Goal: Task Accomplishment & Management: Complete application form

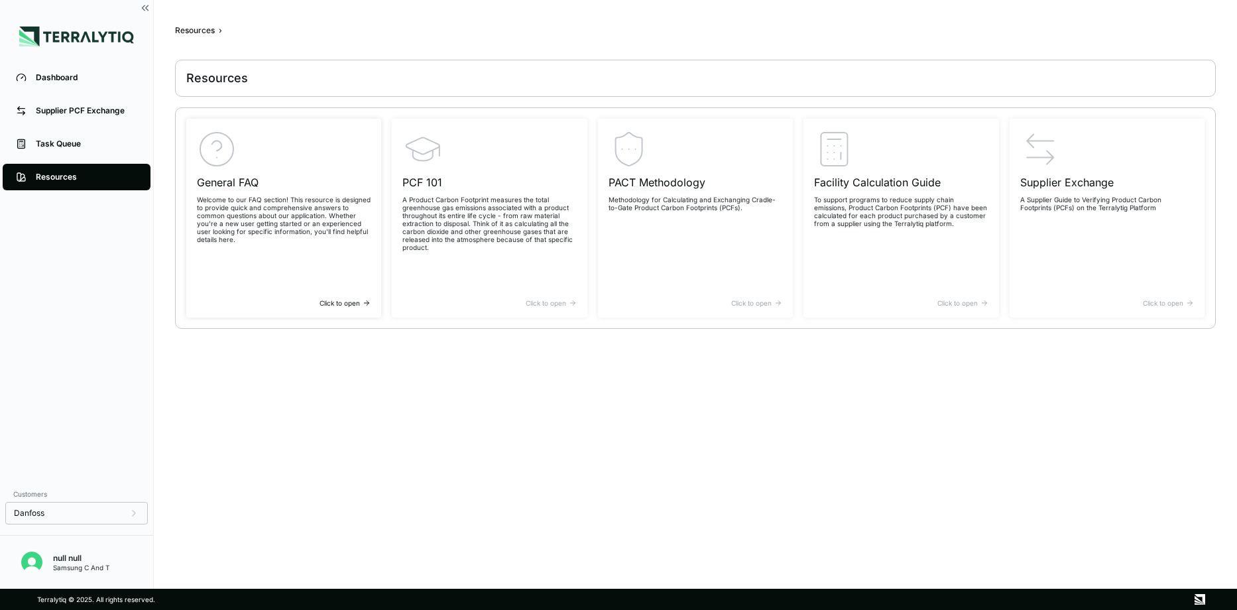
click at [251, 215] on p "Welcome to our FAQ section! This resource is designed to provide quick and comp…" at bounding box center [284, 220] width 174 height 48
click at [258, 226] on p "Welcome to our FAQ section! This resource is designed to provide quick and comp…" at bounding box center [284, 220] width 174 height 48
click at [60, 77] on div "Dashboard" at bounding box center [86, 77] width 101 height 11
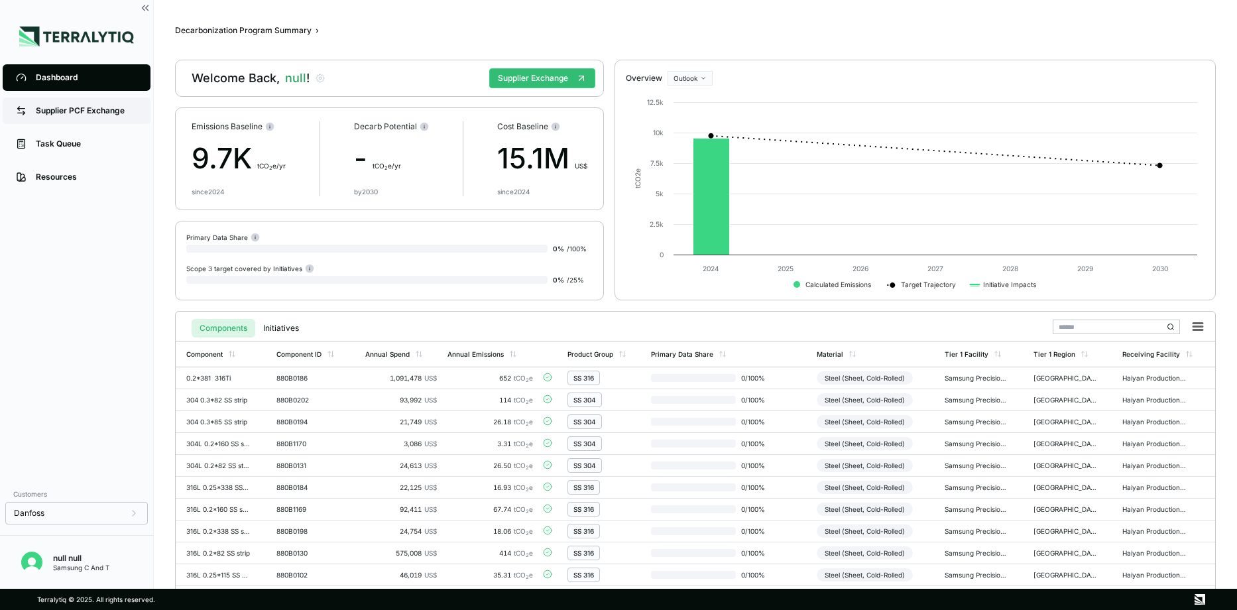
click at [90, 109] on div "Supplier PCF Exchange" at bounding box center [86, 110] width 101 height 11
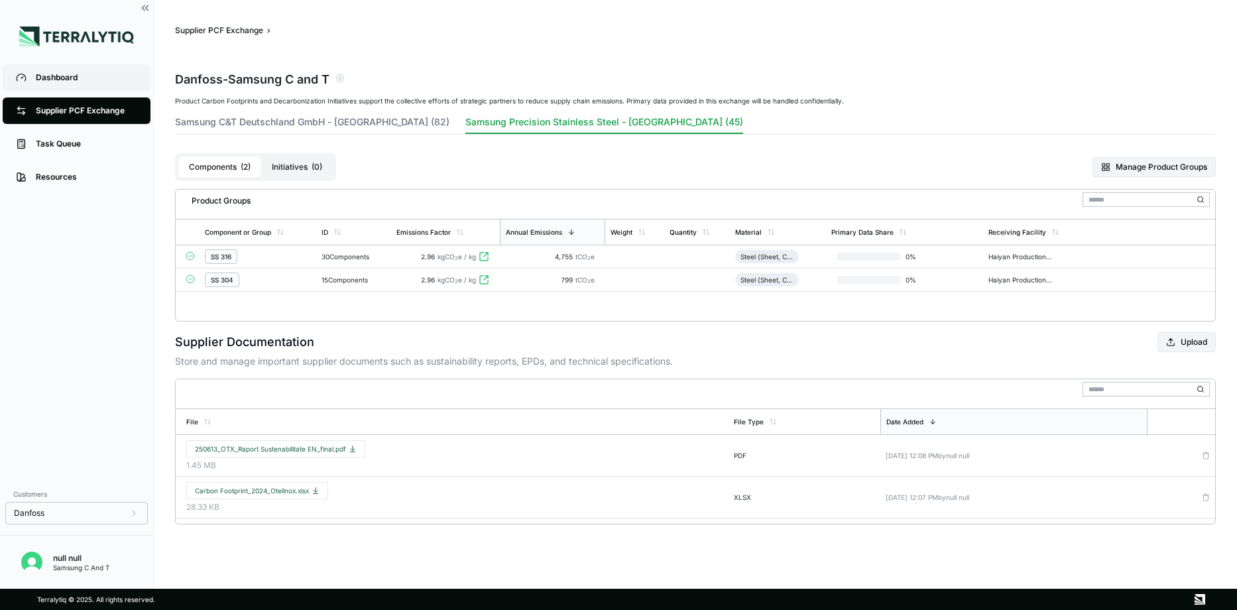
click at [60, 76] on div "Dashboard" at bounding box center [86, 77] width 101 height 11
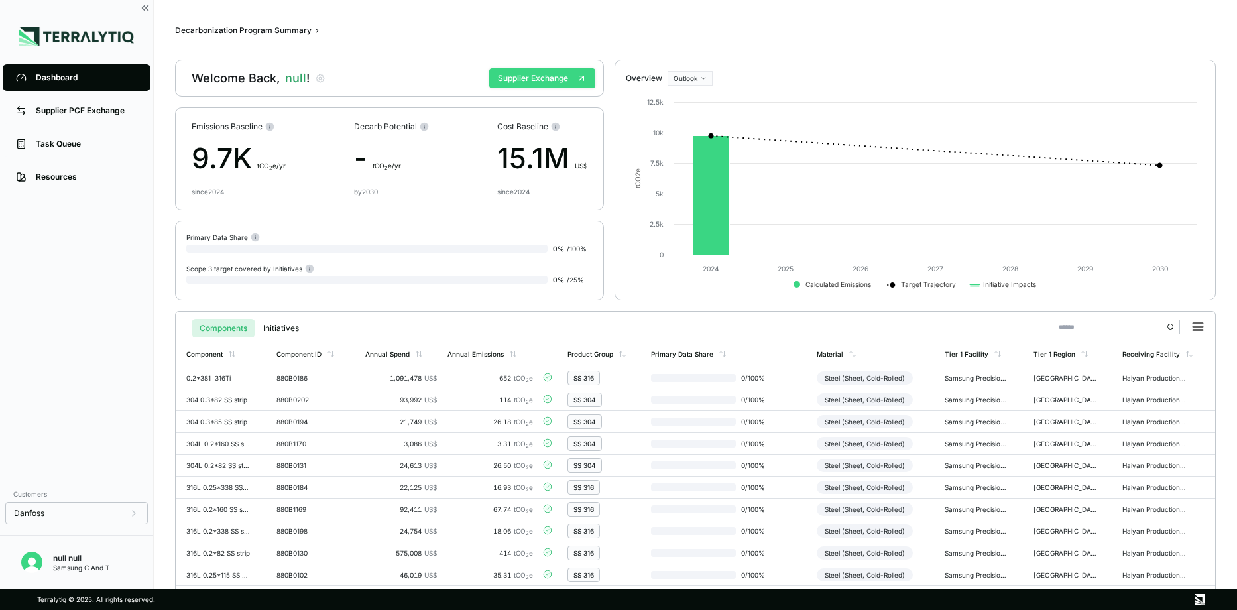
click at [530, 85] on button "Supplier Exchange" at bounding box center [542, 78] width 106 height 20
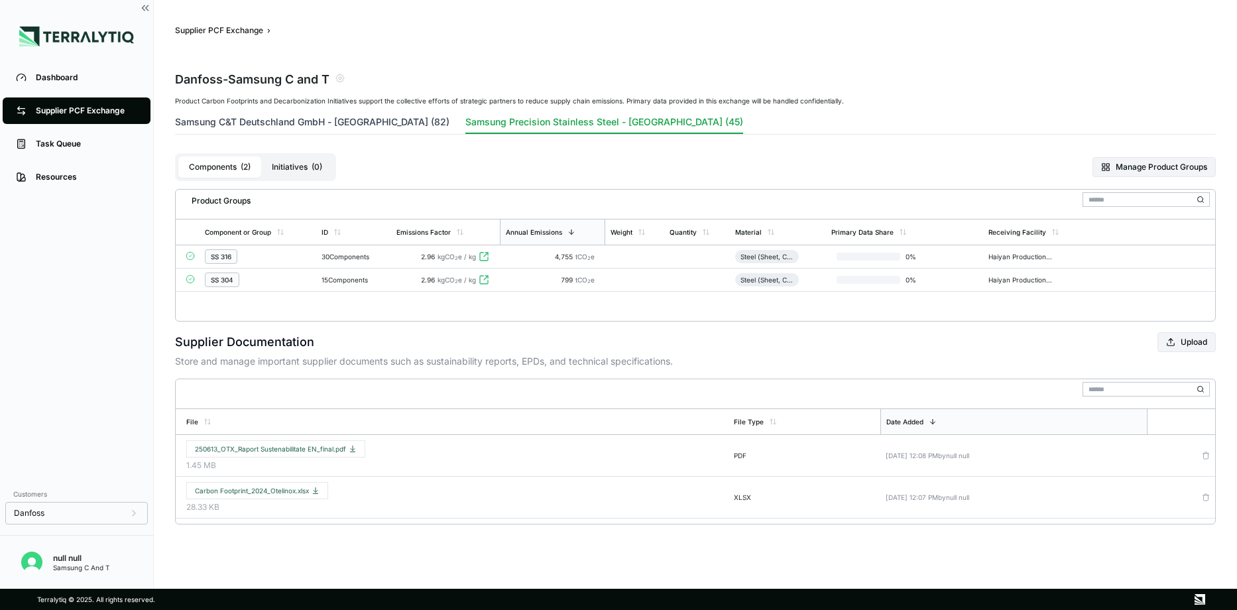
click at [299, 122] on button "Samsung C&T Deutschland GmbH - [GEOGRAPHIC_DATA] (82)" at bounding box center [312, 124] width 275 height 19
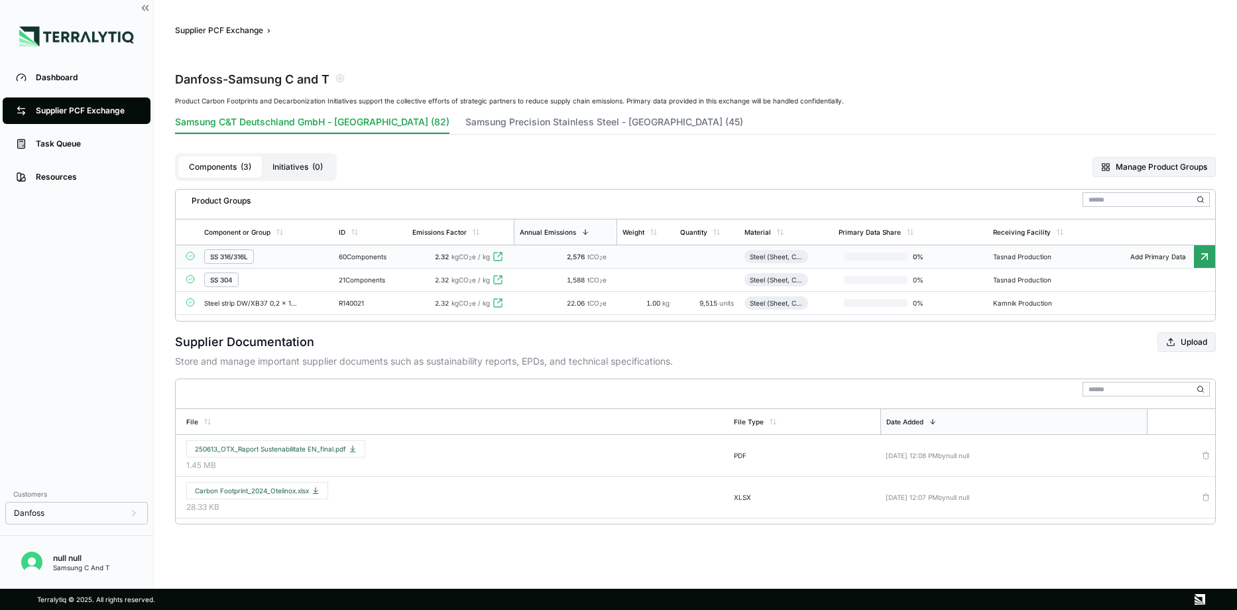
click at [375, 255] on div "60 Components" at bounding box center [370, 257] width 63 height 8
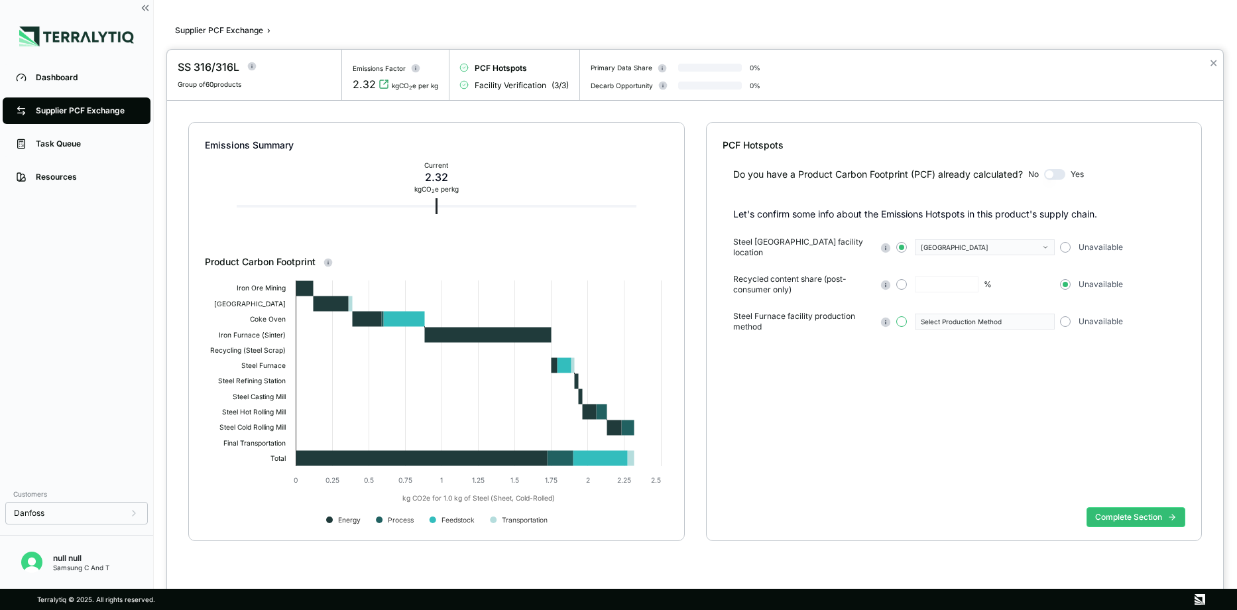
click at [899, 317] on button "button" at bounding box center [902, 321] width 11 height 11
click at [1046, 318] on icon "button" at bounding box center [1045, 321] width 7 height 7
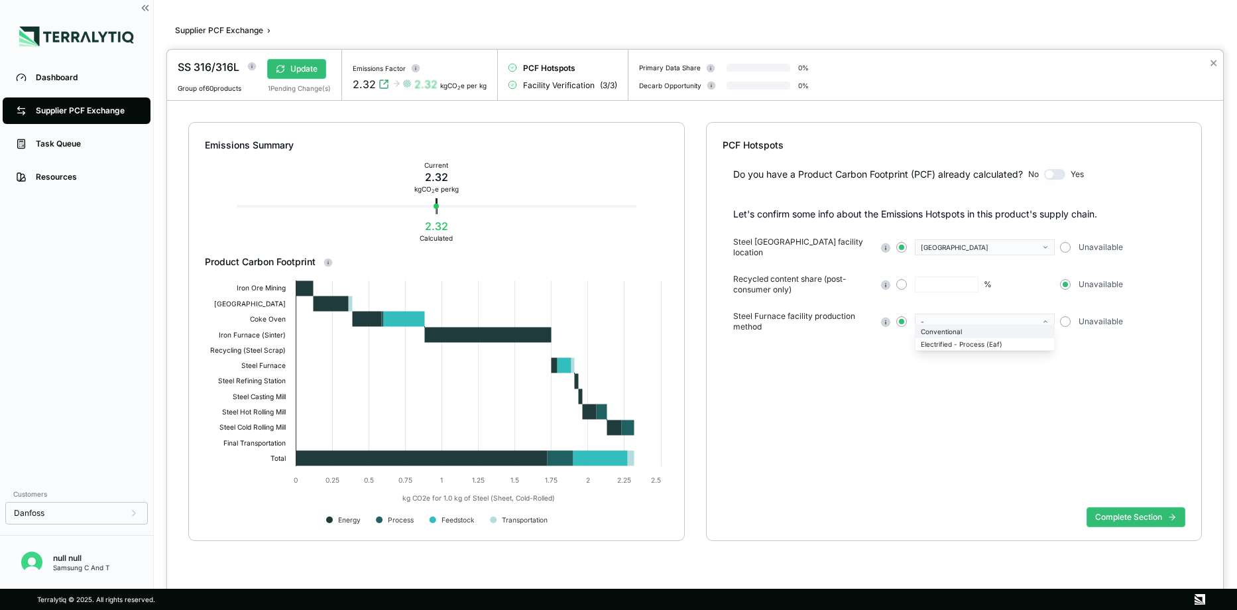
click at [961, 334] on div "Conventional" at bounding box center [985, 332] width 128 height 8
click at [900, 316] on button "button" at bounding box center [902, 321] width 11 height 11
click at [1042, 318] on icon "button" at bounding box center [1045, 321] width 7 height 7
click at [957, 330] on div "Conventional" at bounding box center [985, 332] width 128 height 8
click at [900, 316] on button "button" at bounding box center [902, 321] width 11 height 11
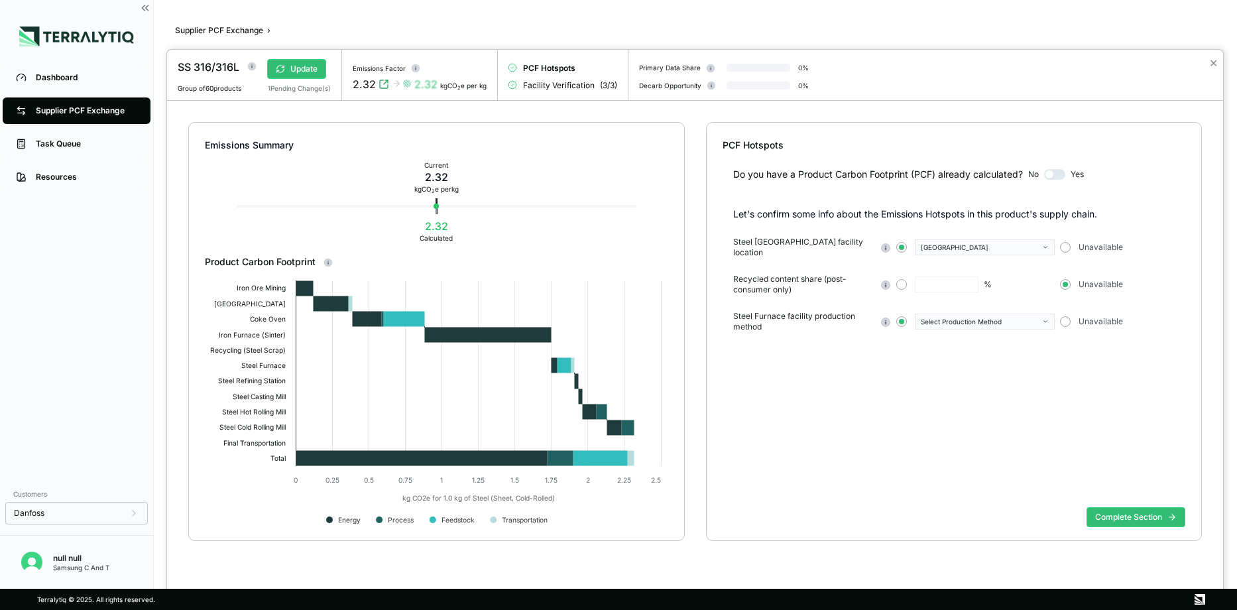
click at [1045, 318] on icon "button" at bounding box center [1045, 321] width 7 height 7
click at [929, 331] on div "Conventional" at bounding box center [985, 332] width 128 height 8
click at [1119, 516] on button "Complete Section" at bounding box center [1136, 517] width 99 height 20
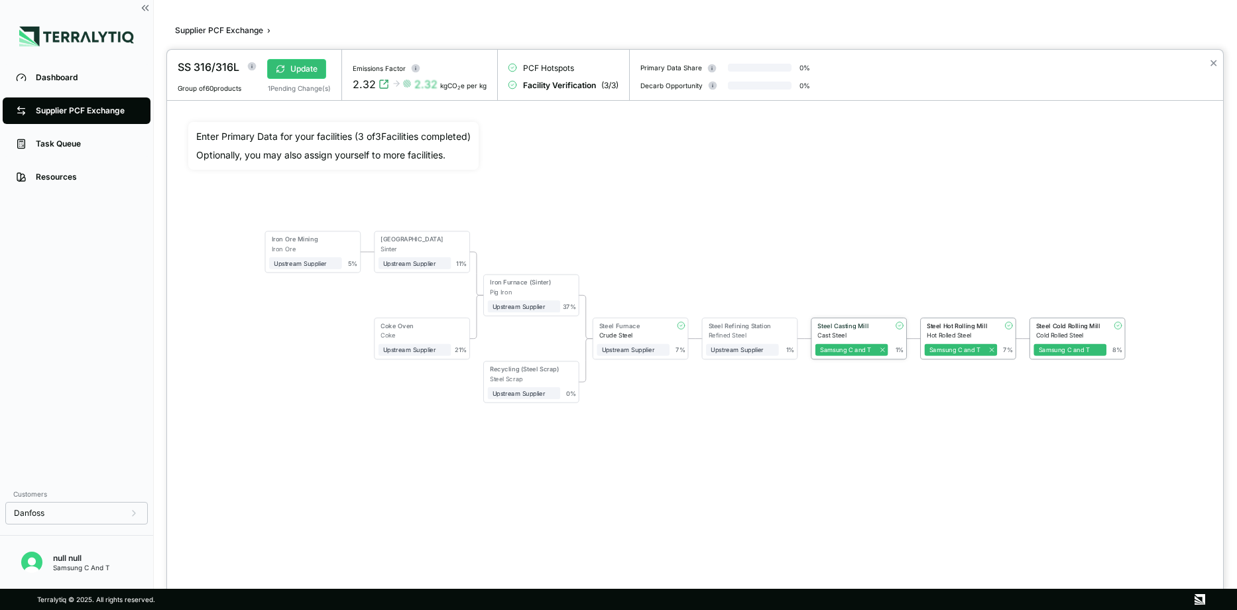
click at [853, 332] on div "Cast Steel" at bounding box center [853, 335] width 70 height 7
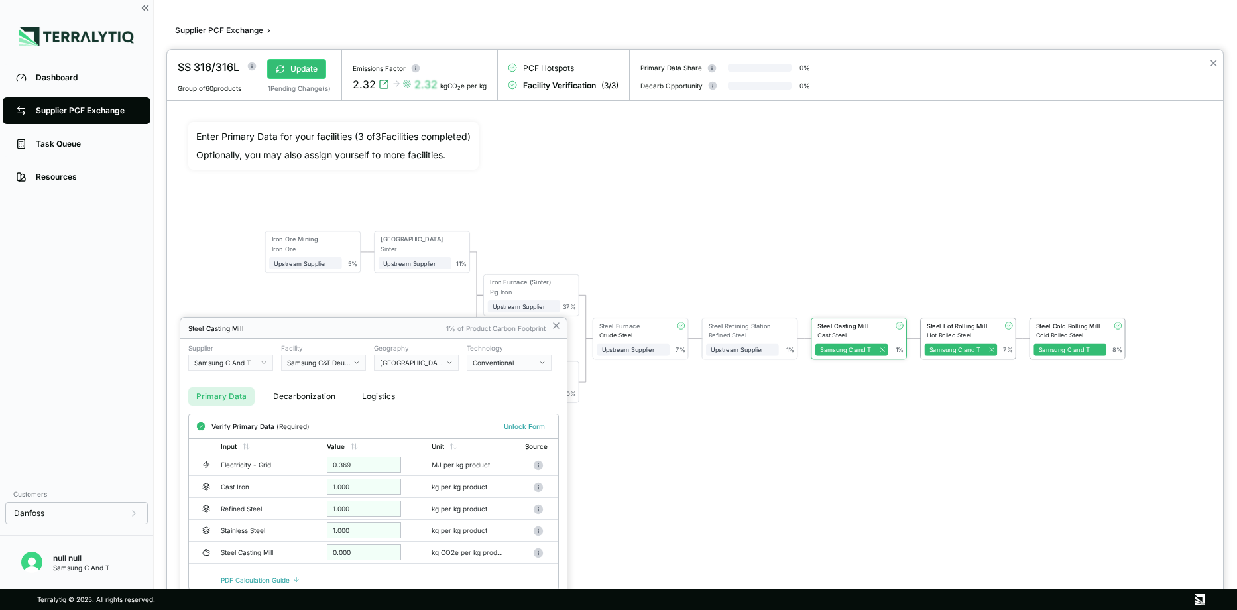
click at [750, 473] on div at bounding box center [695, 330] width 1056 height 560
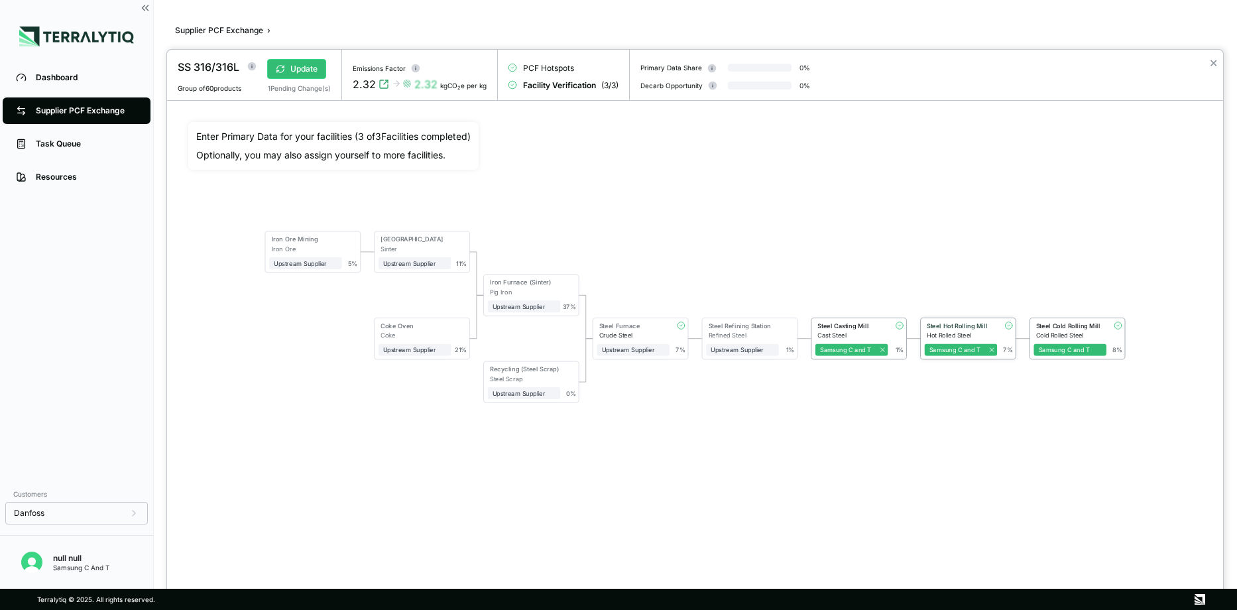
click at [952, 333] on div "Hot Rolled Steel" at bounding box center [962, 335] width 70 height 7
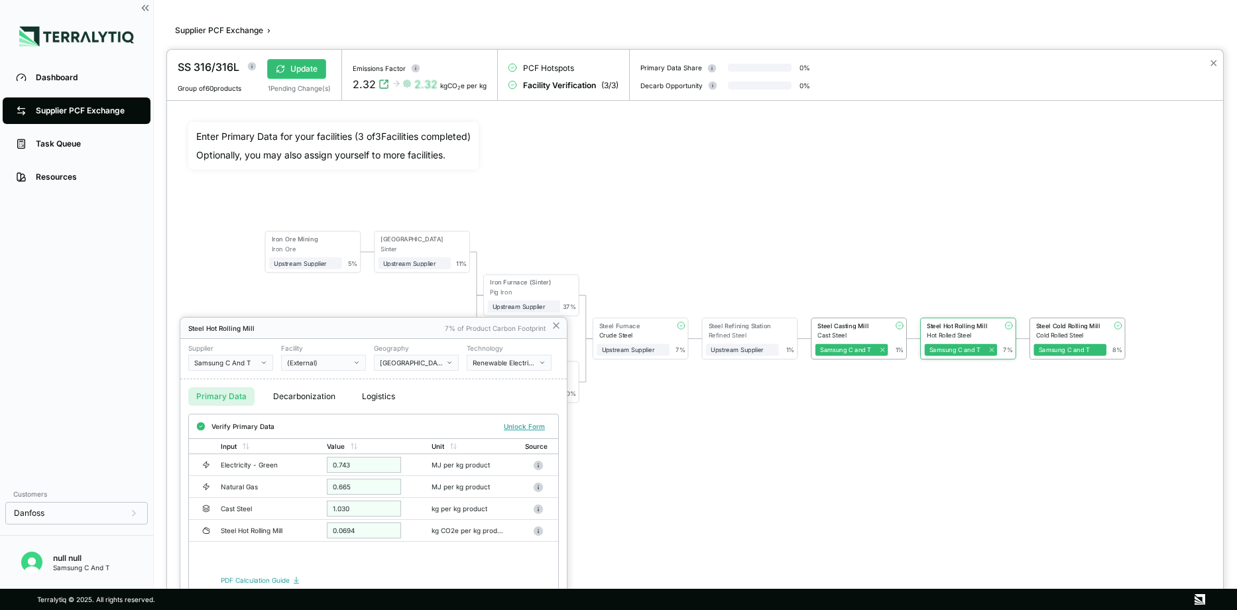
click at [814, 486] on div at bounding box center [695, 330] width 1056 height 560
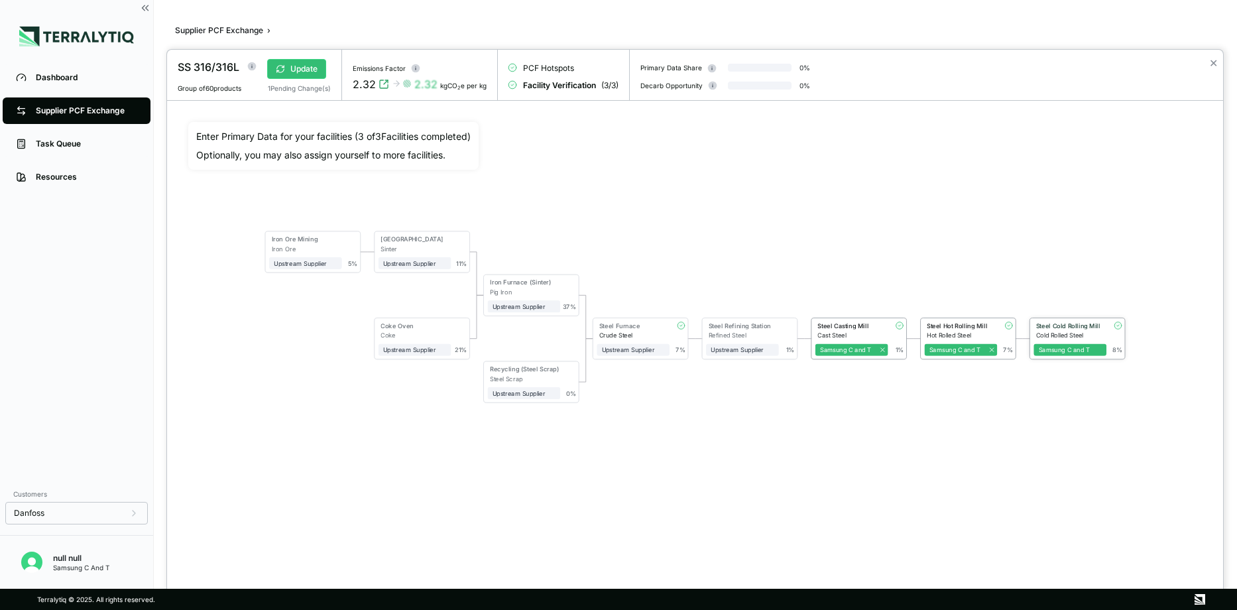
click at [1087, 330] on div "Steel Cold Rolling Mill" at bounding box center [1068, 327] width 68 height 10
click at [1062, 333] on div "Cold Rolled Steel" at bounding box center [1071, 335] width 70 height 7
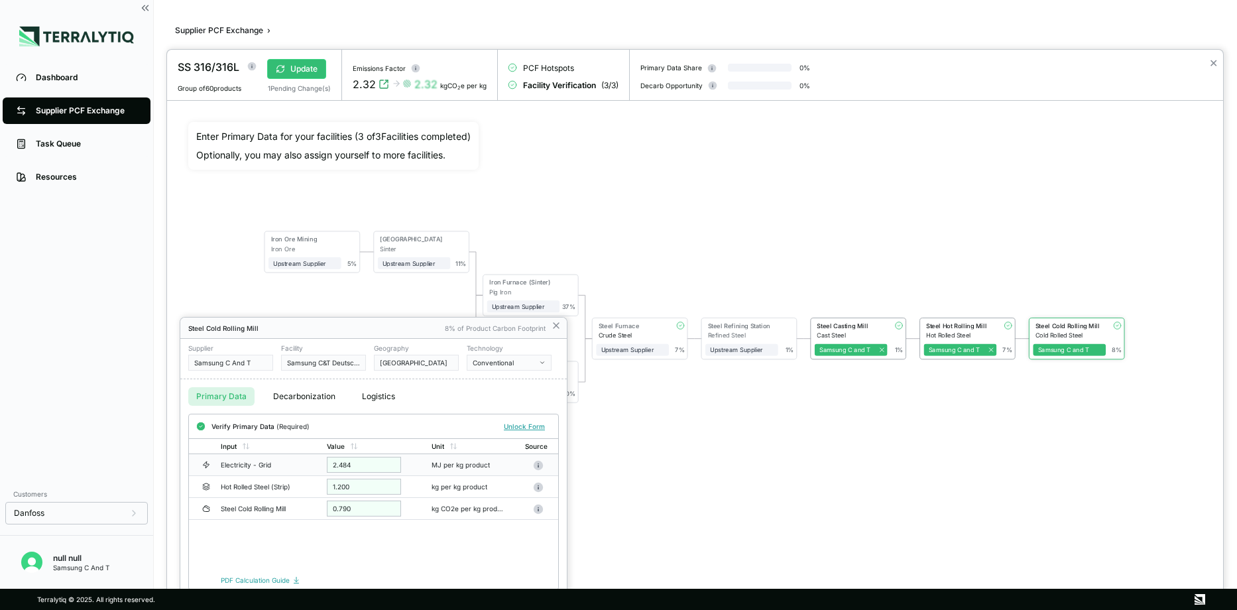
click at [357, 466] on div "2.484" at bounding box center [364, 465] width 74 height 16
click at [517, 424] on button "Unlock Form" at bounding box center [525, 426] width 52 height 13
click at [258, 467] on div "Electricity - Grid" at bounding box center [262, 466] width 85 height 8
click at [555, 327] on icon at bounding box center [556, 325] width 5 height 5
click at [58, 103] on div at bounding box center [618, 305] width 1237 height 610
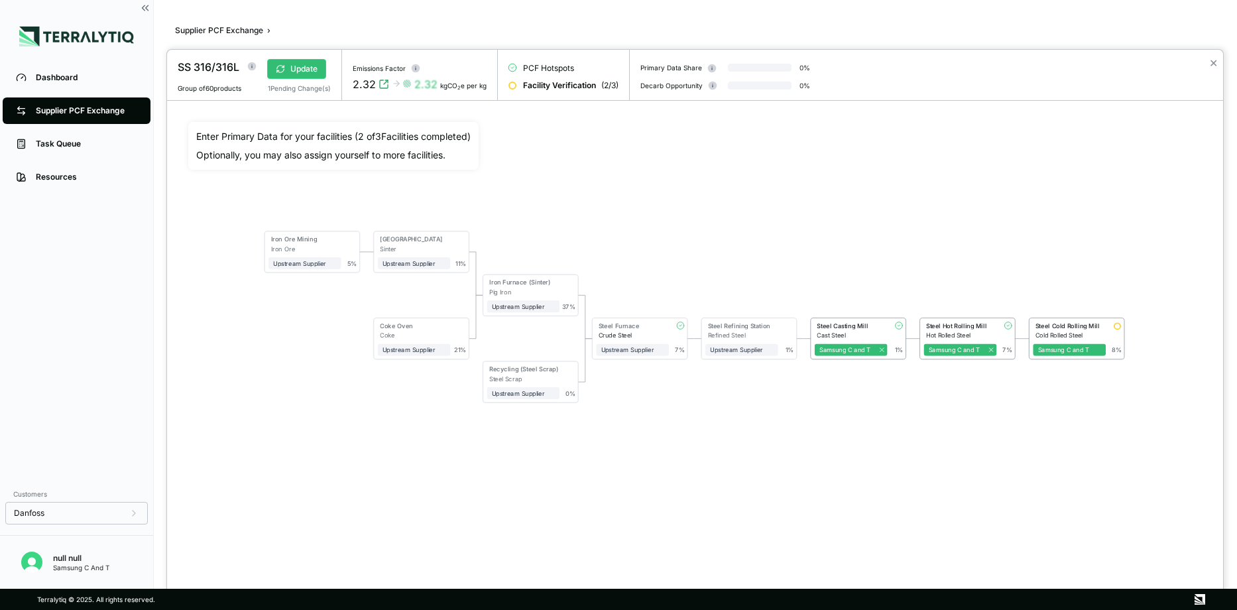
click at [48, 115] on div at bounding box center [618, 305] width 1237 height 610
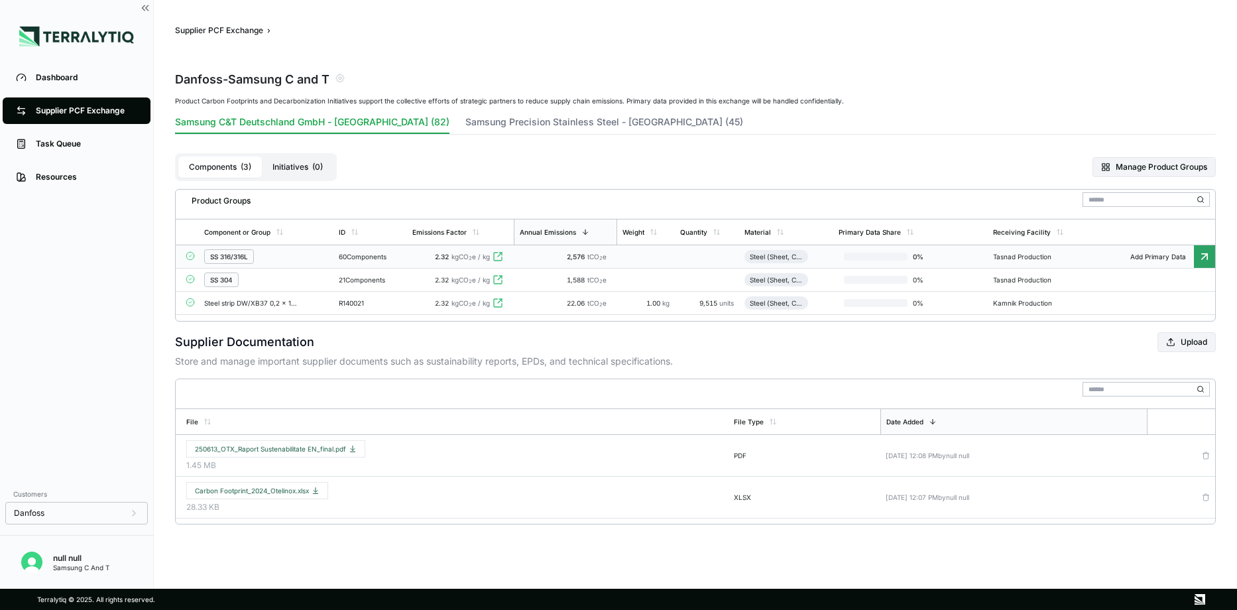
click at [341, 259] on div "60 Components" at bounding box center [370, 257] width 63 height 8
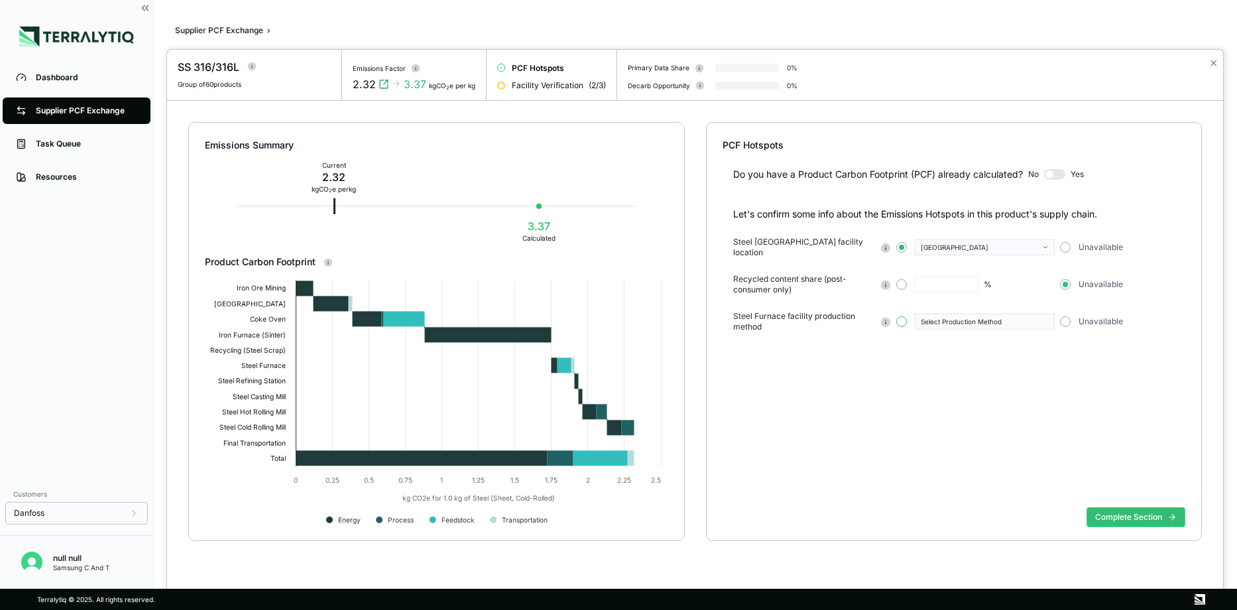
click at [904, 318] on button "button" at bounding box center [902, 321] width 11 height 11
click at [1046, 321] on icon "button" at bounding box center [1045, 322] width 3 height 2
click at [940, 331] on div "Conventional" at bounding box center [985, 332] width 128 height 8
click at [1131, 521] on button "Complete Section" at bounding box center [1136, 517] width 99 height 20
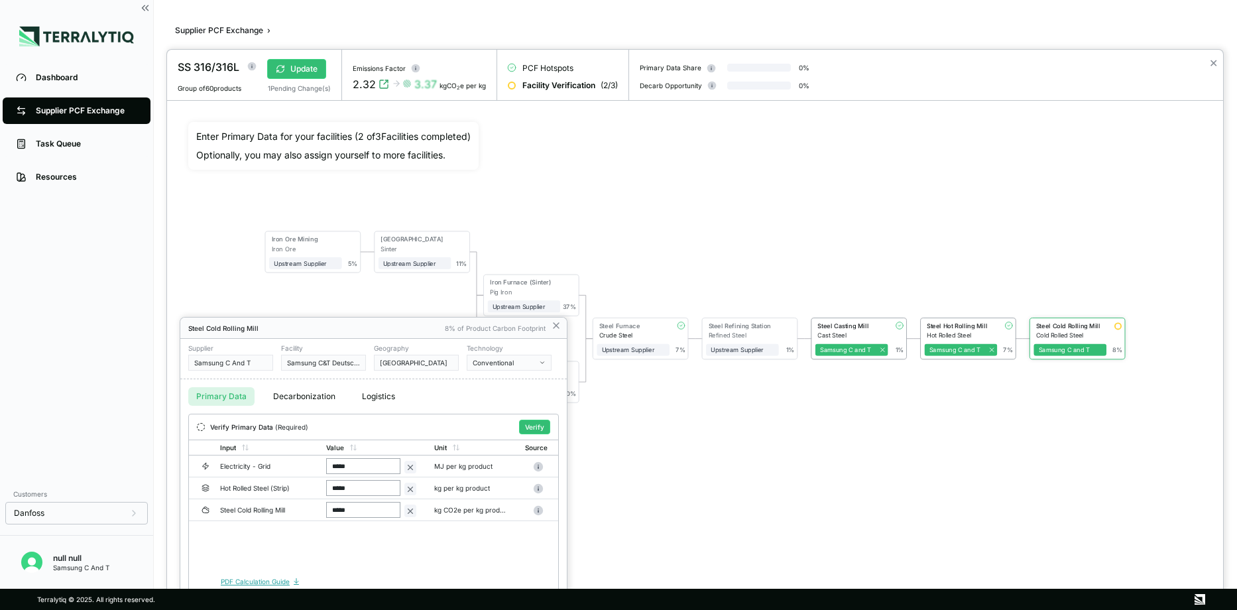
click at [251, 580] on link "PDF Calculation Guide" at bounding box center [261, 582] width 80 height 8
click at [245, 465] on div "Electricity - Grid" at bounding box center [262, 466] width 85 height 8
click at [255, 462] on div "Electricity - Grid" at bounding box center [262, 466] width 85 height 8
click at [62, 88] on div at bounding box center [618, 305] width 1237 height 610
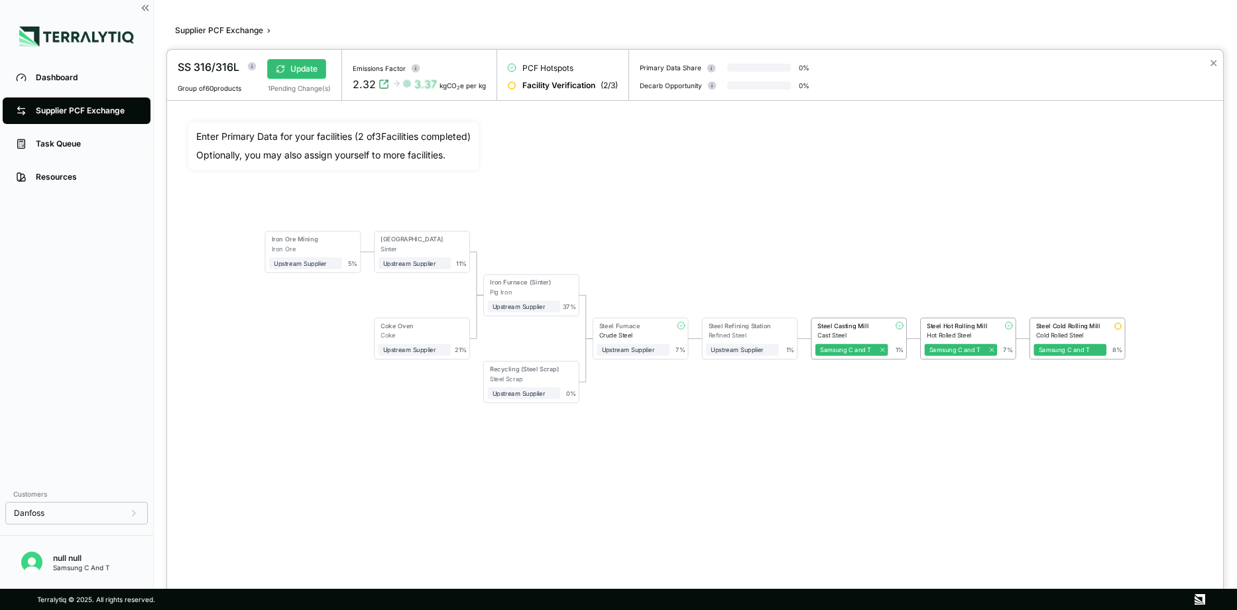
click at [62, 75] on div at bounding box center [618, 305] width 1237 height 610
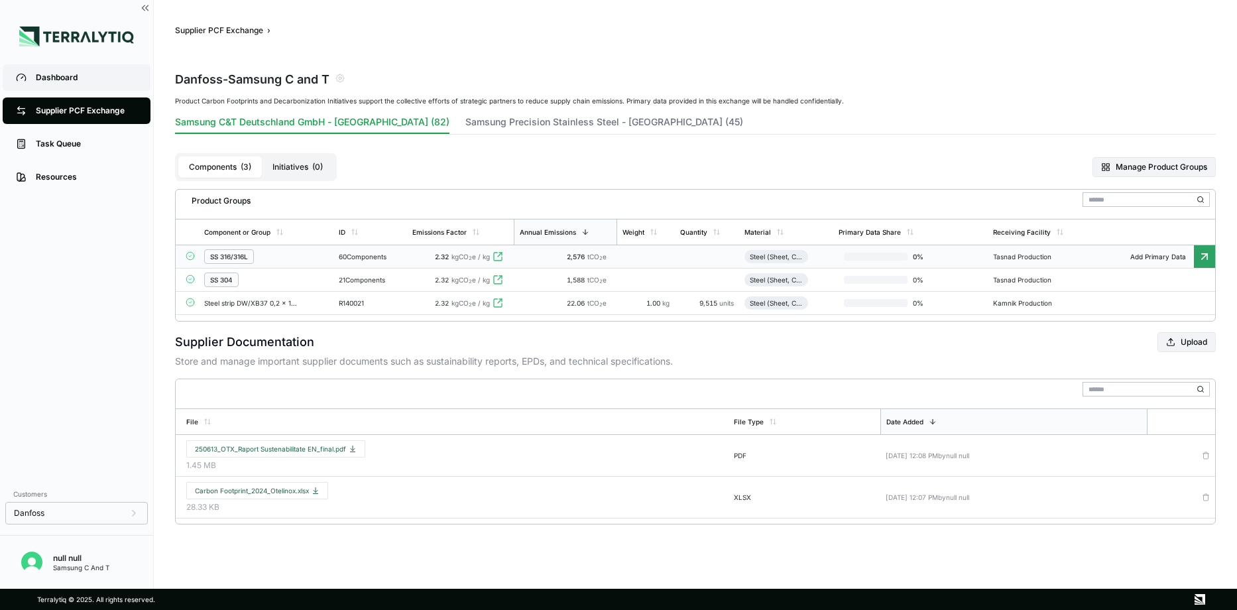
click at [52, 71] on link "Dashboard" at bounding box center [77, 77] width 148 height 27
